Goal: Task Accomplishment & Management: Manage account settings

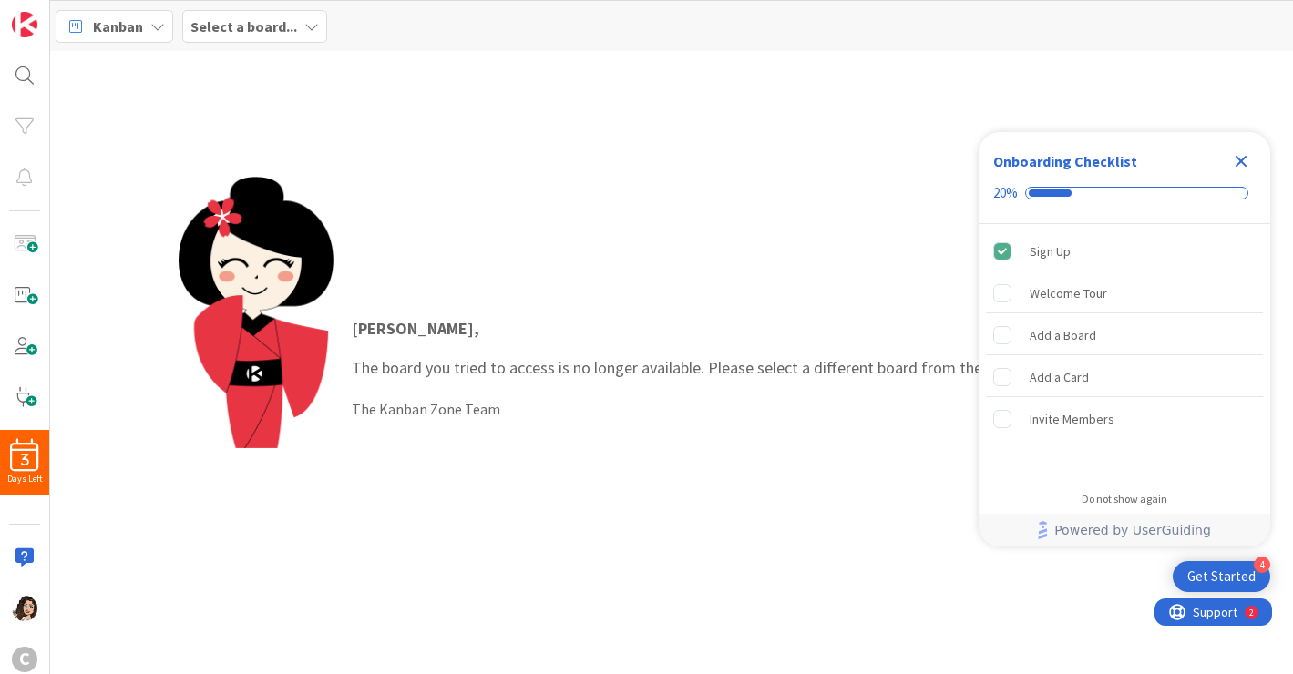
click at [1241, 159] on icon "Close Checklist" at bounding box center [1241, 162] width 12 height 12
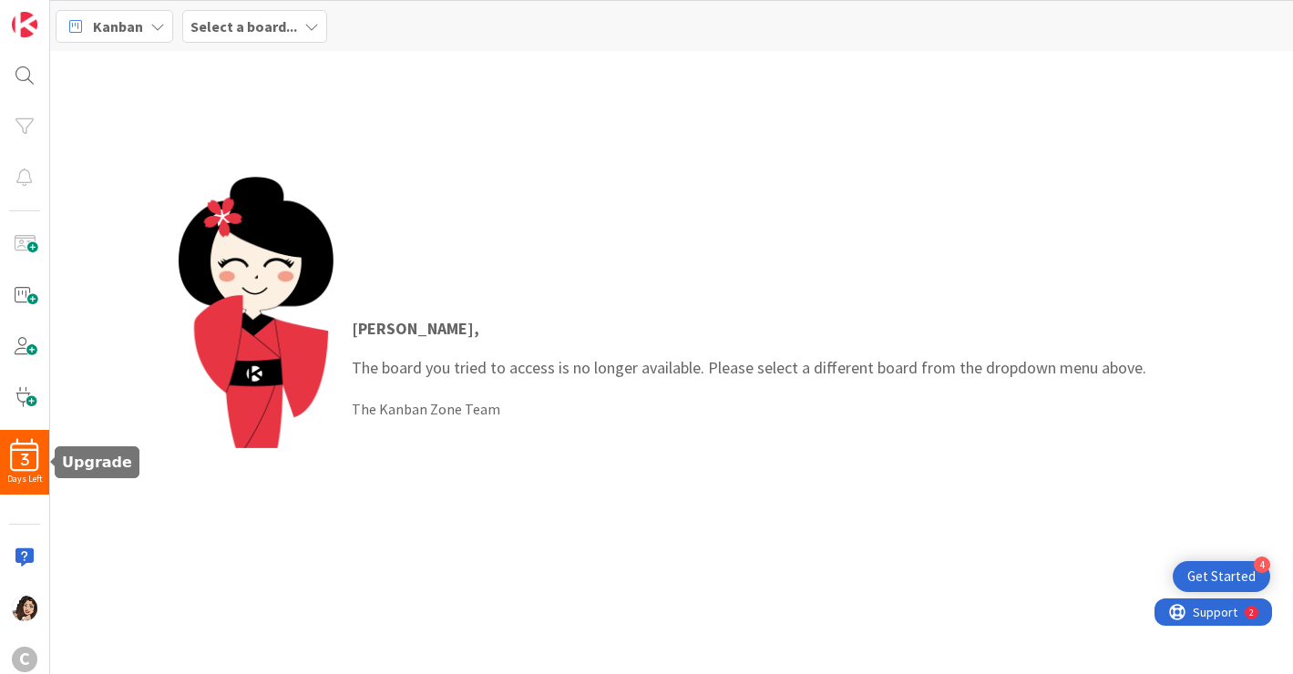
click at [17, 467] on div "3" at bounding box center [24, 455] width 49 height 33
